Goal: Task Accomplishment & Management: Complete application form

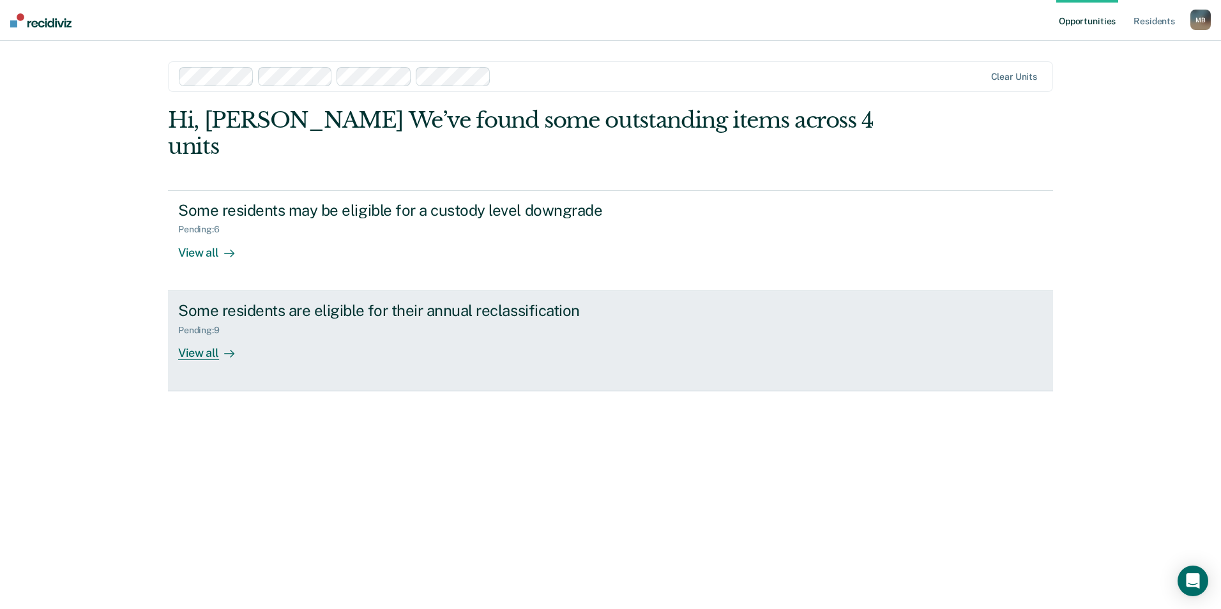
click at [360, 326] on div "Some residents are eligible for their annual reclassification Pending : 9 View …" at bounding box center [417, 330] width 479 height 59
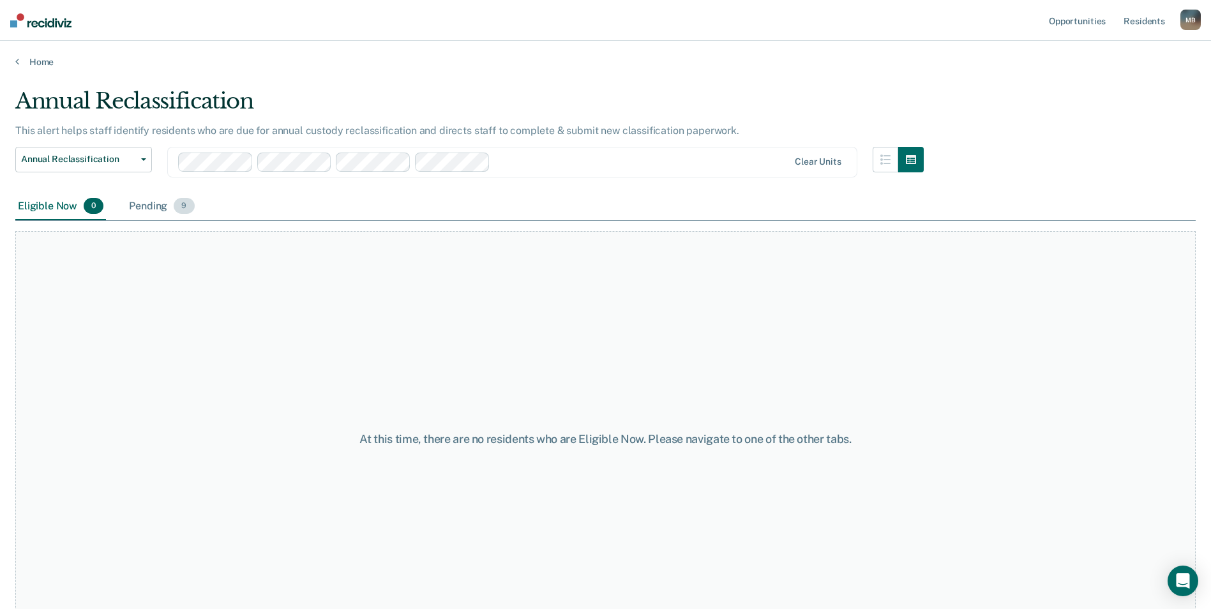
click at [155, 200] on div "Pending 9" at bounding box center [161, 207] width 70 height 28
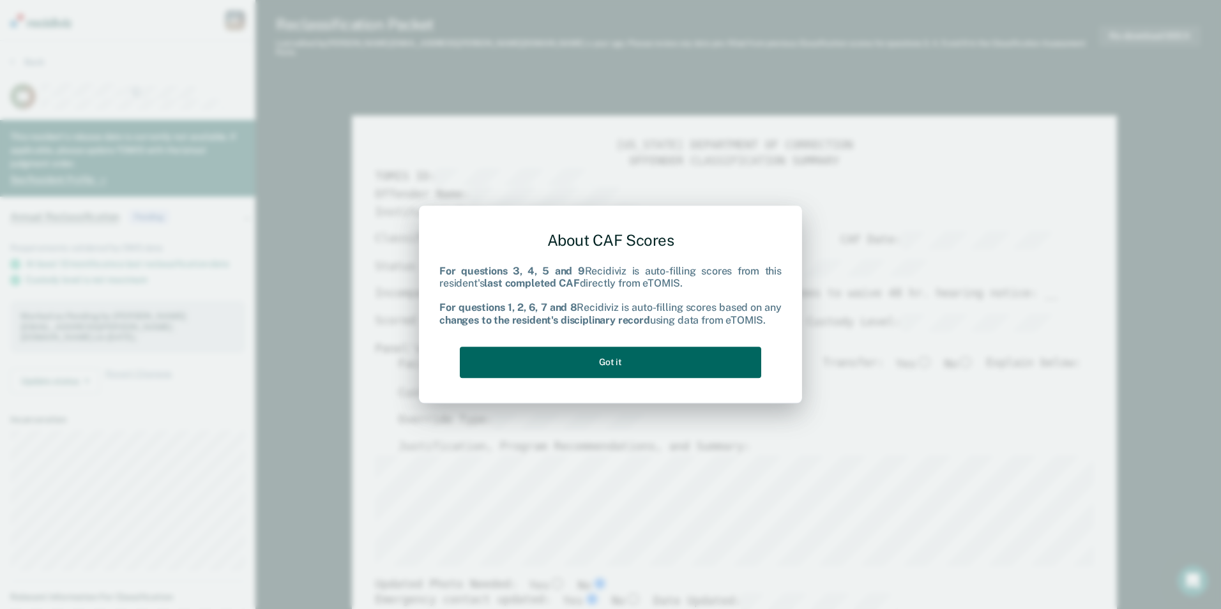
click at [653, 363] on button "Got it" at bounding box center [610, 362] width 301 height 31
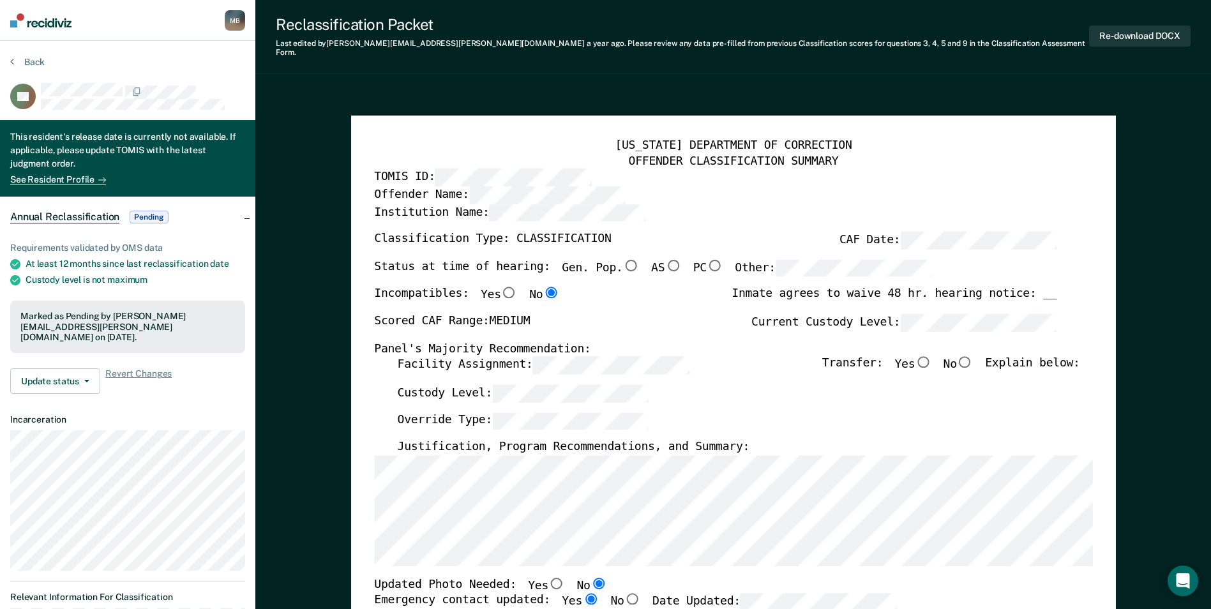
click at [383, 569] on div "[US_STATE] DEPARTMENT OF CORRECTION OFFENDER CLASSIFICATION SUMMARY TOMIS ID: O…" at bounding box center [733, 598] width 718 height 918
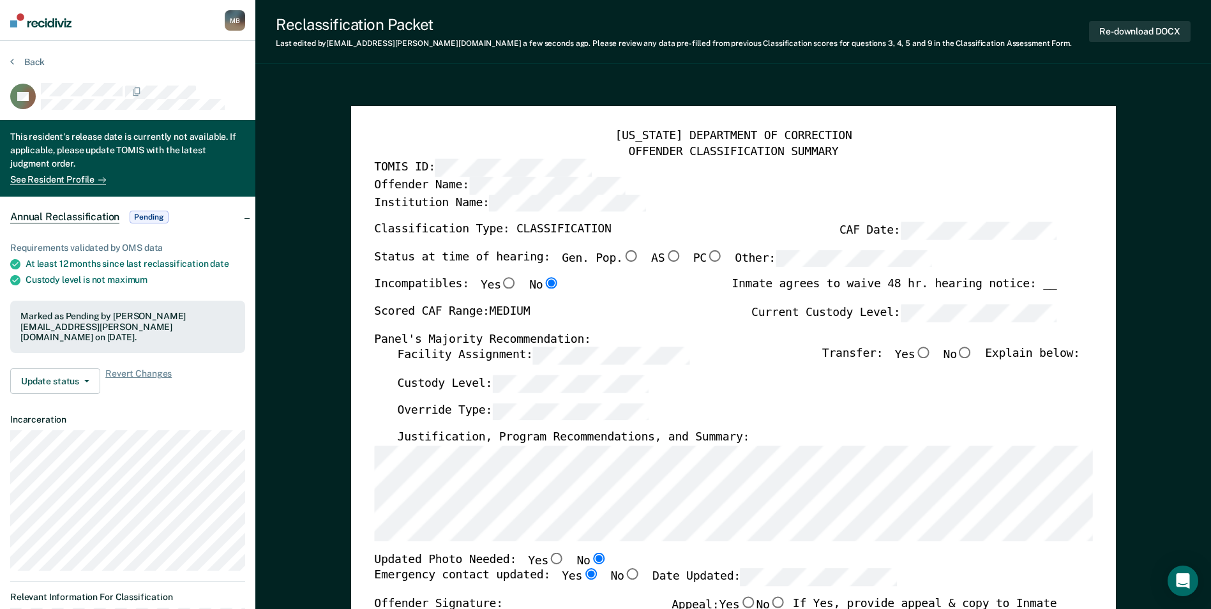
click at [811, 435] on div "Justification, Program Recommendations, and Summary:" at bounding box center [738, 438] width 683 height 15
click at [776, 412] on div "Override Type:" at bounding box center [738, 417] width 683 height 28
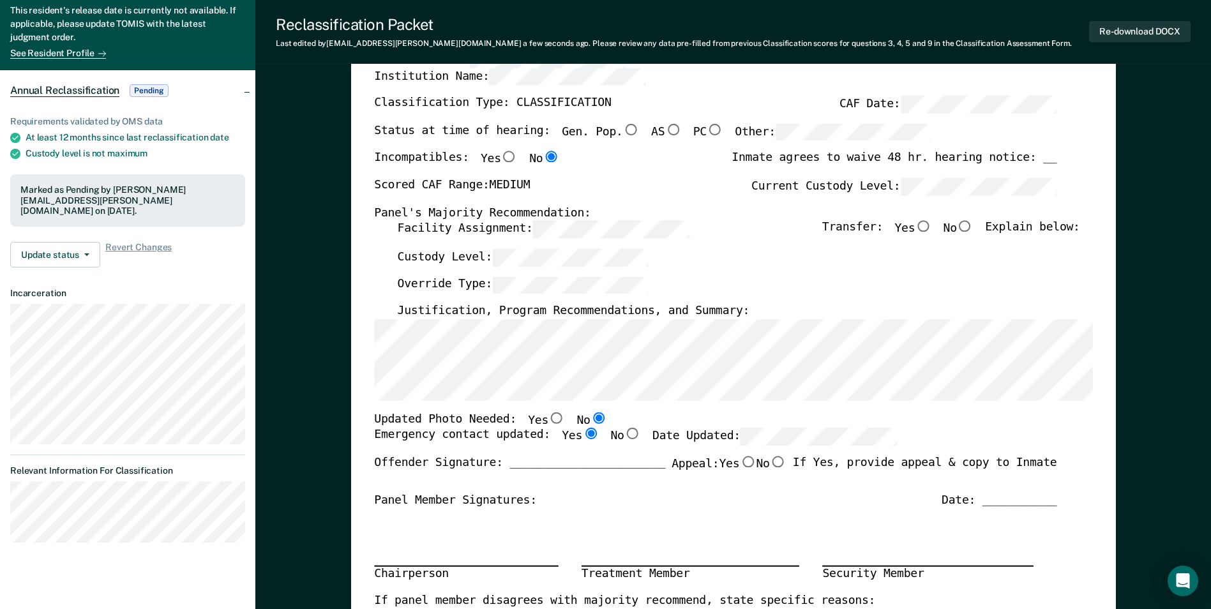
scroll to position [192, 0]
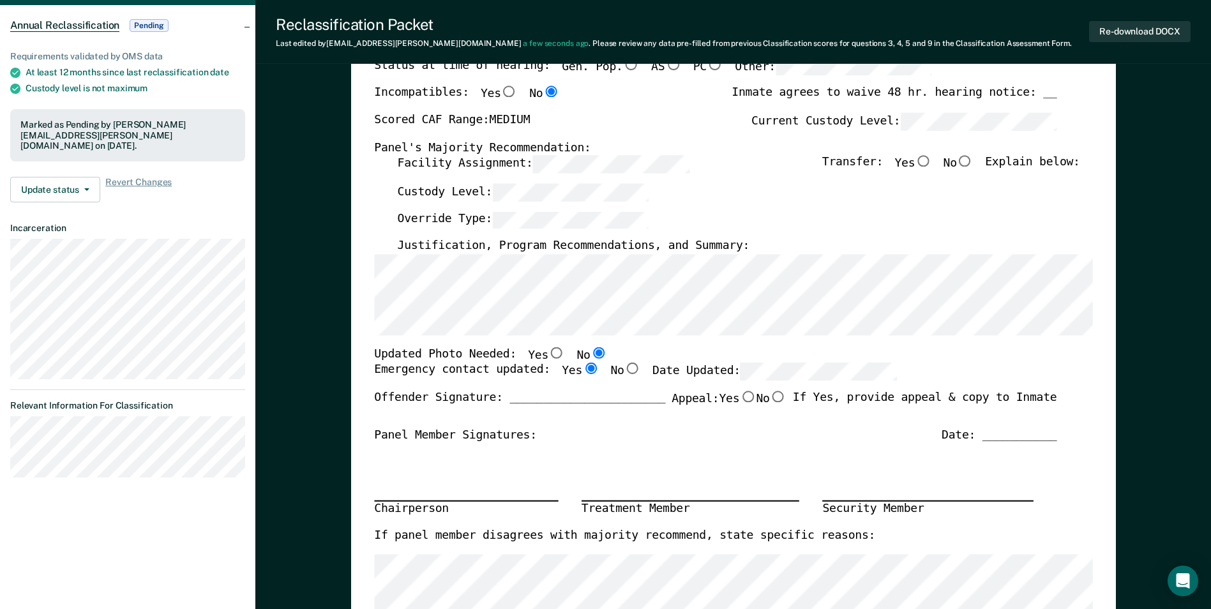
click at [582, 367] on input "Yes" at bounding box center [590, 368] width 17 height 11
drag, startPoint x: 1059, startPoint y: 474, endPoint x: 1052, endPoint y: 473, distance: 6.4
click at [1059, 474] on div "[US_STATE] DEPARTMENT OF CORRECTION OFFENDER CLASSIFICATION SUMMARY TOMIS ID: O…" at bounding box center [733, 381] width 718 height 888
click at [548, 351] on input "Yes" at bounding box center [556, 352] width 17 height 11
type textarea "x"
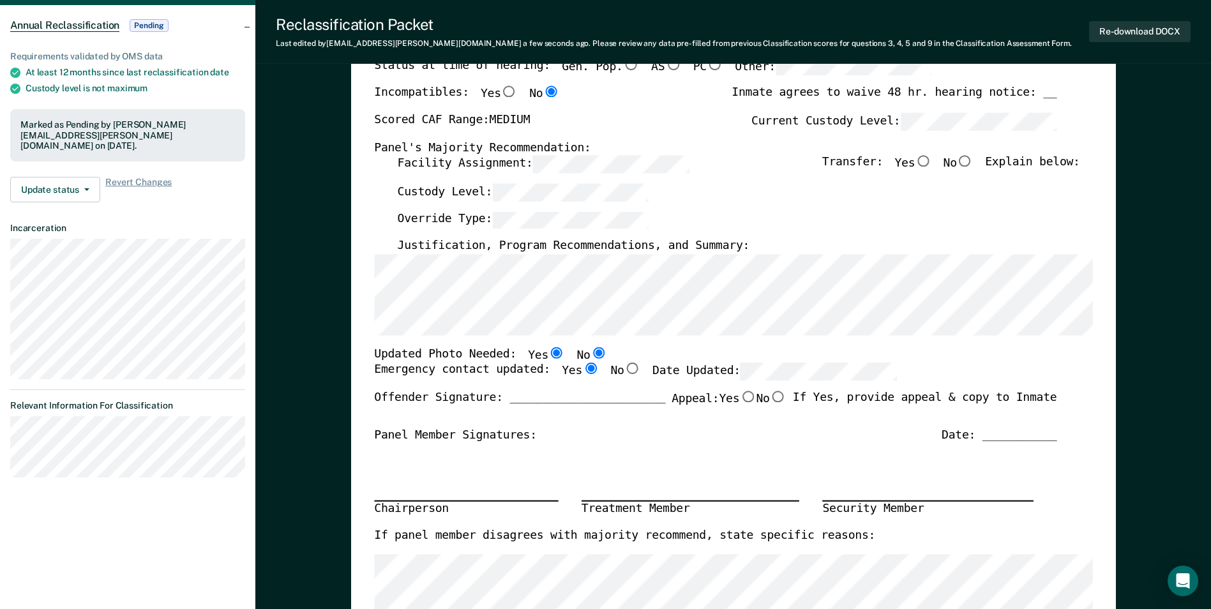
radio input "true"
radio input "false"
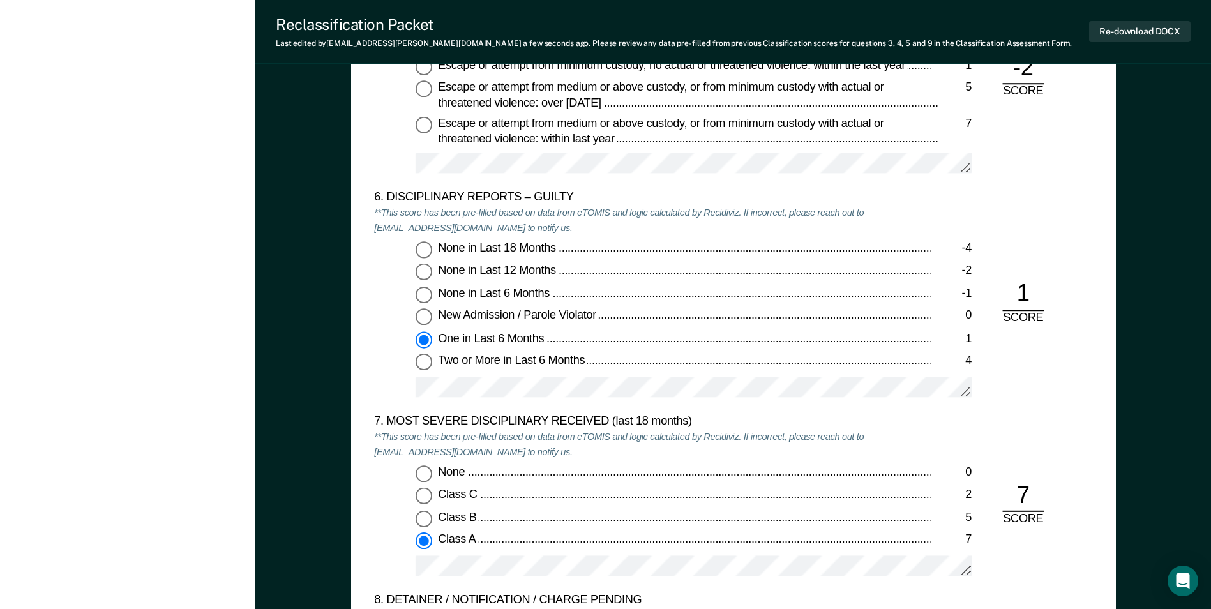
scroll to position [2171, 0]
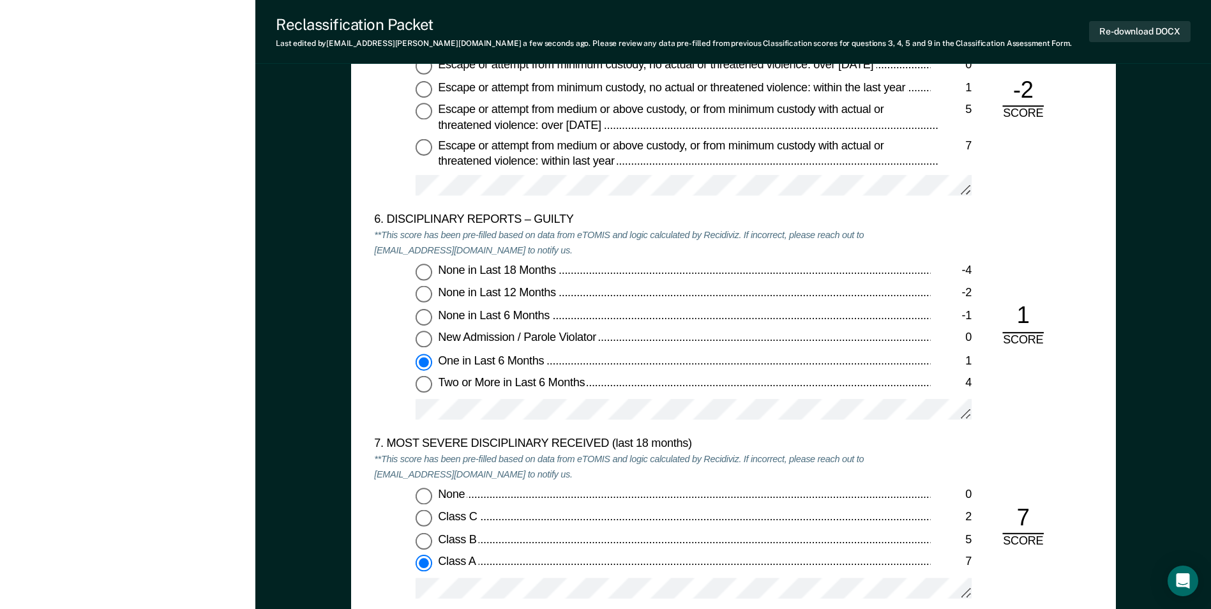
click at [422, 384] on input "Two or More in Last 6 Months 4" at bounding box center [424, 385] width 17 height 17
type textarea "x"
radio input "false"
radio input "true"
click at [697, 481] on div "7. MOST SEVERE DISCIPLINARY RECEIVED (last 18 months) **This score has been pre…" at bounding box center [652, 526] width 556 height 179
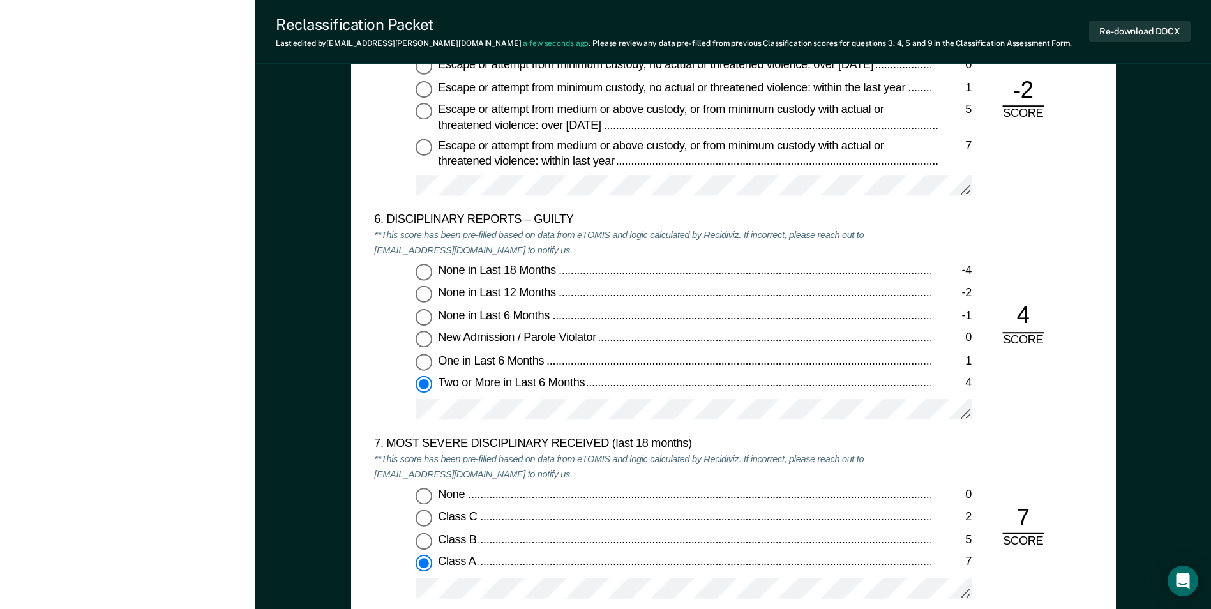
click at [659, 518] on div "Class C" at bounding box center [684, 518] width 492 height 15
click at [432, 518] on input "Class C 2" at bounding box center [424, 519] width 17 height 17
type textarea "x"
radio input "true"
radio input "false"
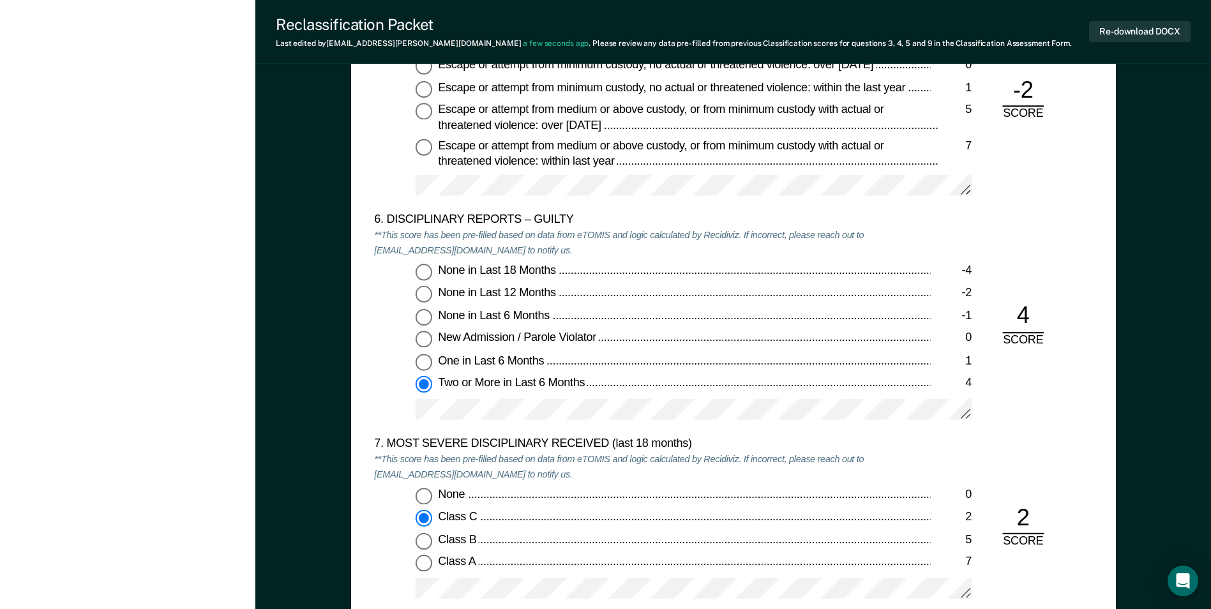
click at [416, 563] on input "Class A 7" at bounding box center [424, 564] width 17 height 17
type textarea "x"
radio input "false"
radio input "true"
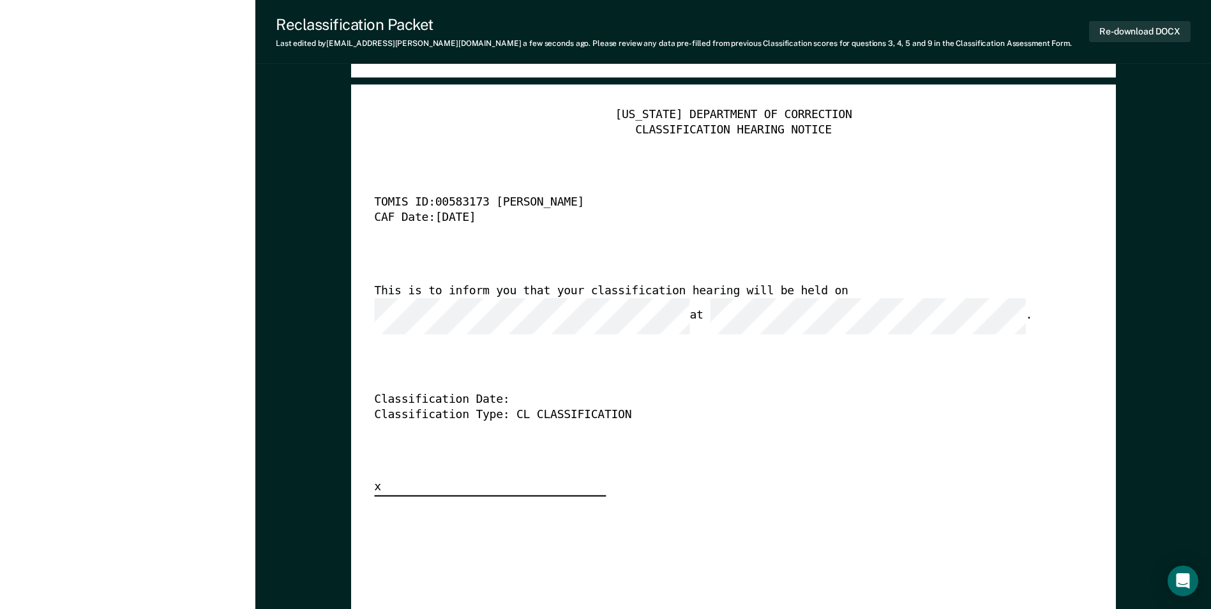
scroll to position [0, 0]
click at [828, 303] on div "This is to inform you that your classification hearing will be held on at ." at bounding box center [715, 309] width 683 height 50
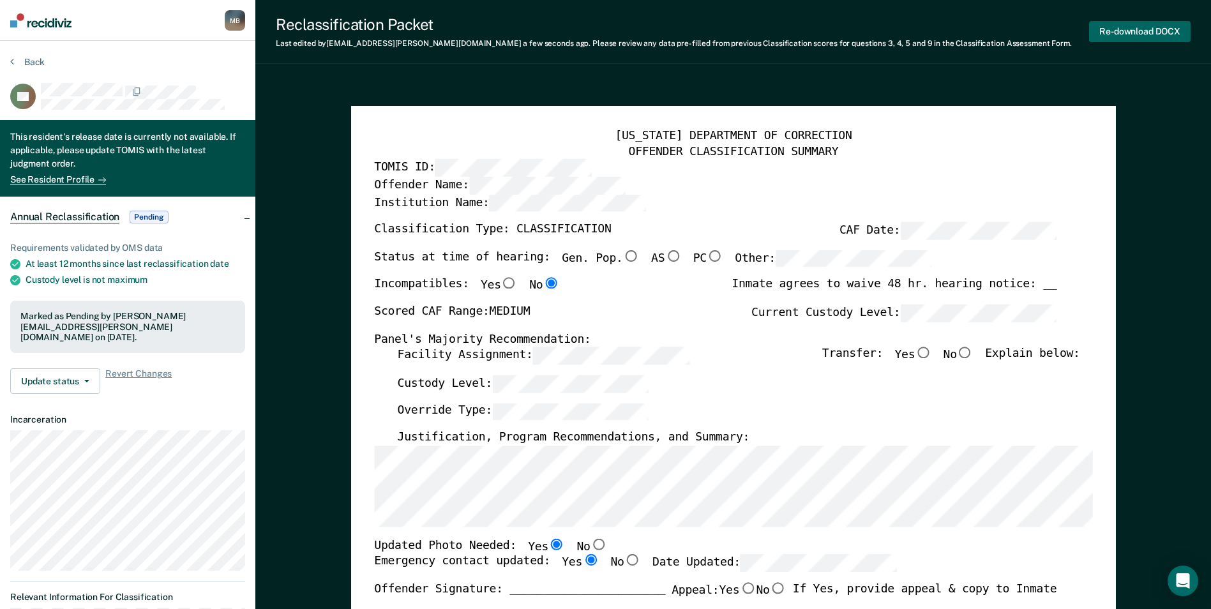
click at [1136, 24] on button "Re-download DOCX" at bounding box center [1140, 31] width 102 height 21
type textarea "x"
